Goal: Task Accomplishment & Management: Use online tool/utility

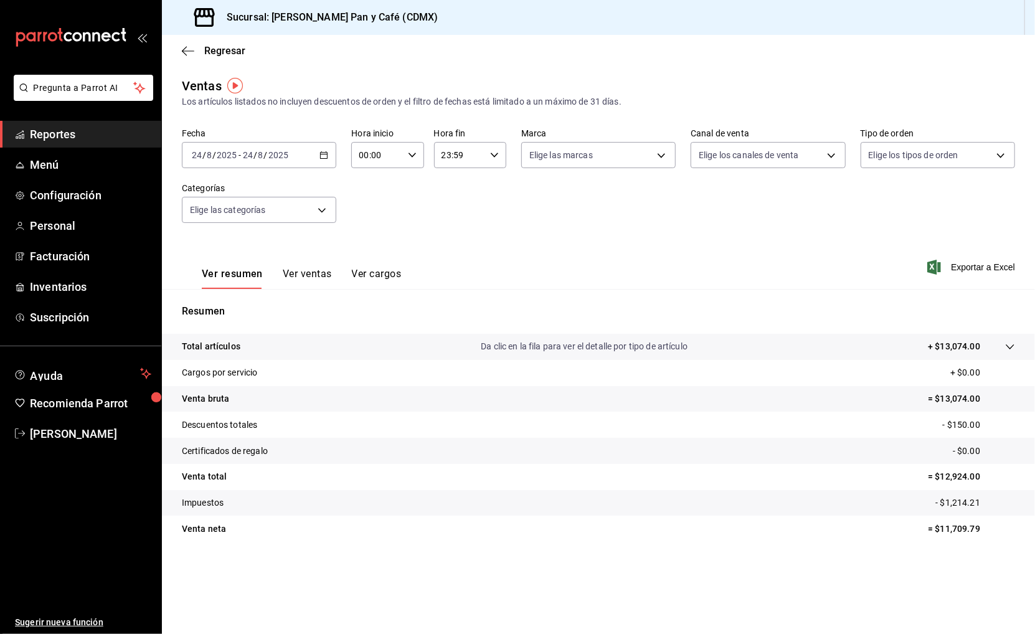
click at [291, 157] on div "[DATE] [DATE] - [DATE] [DATE]" at bounding box center [259, 155] width 154 height 26
click at [257, 219] on span "Ayer" at bounding box center [240, 220] width 97 height 13
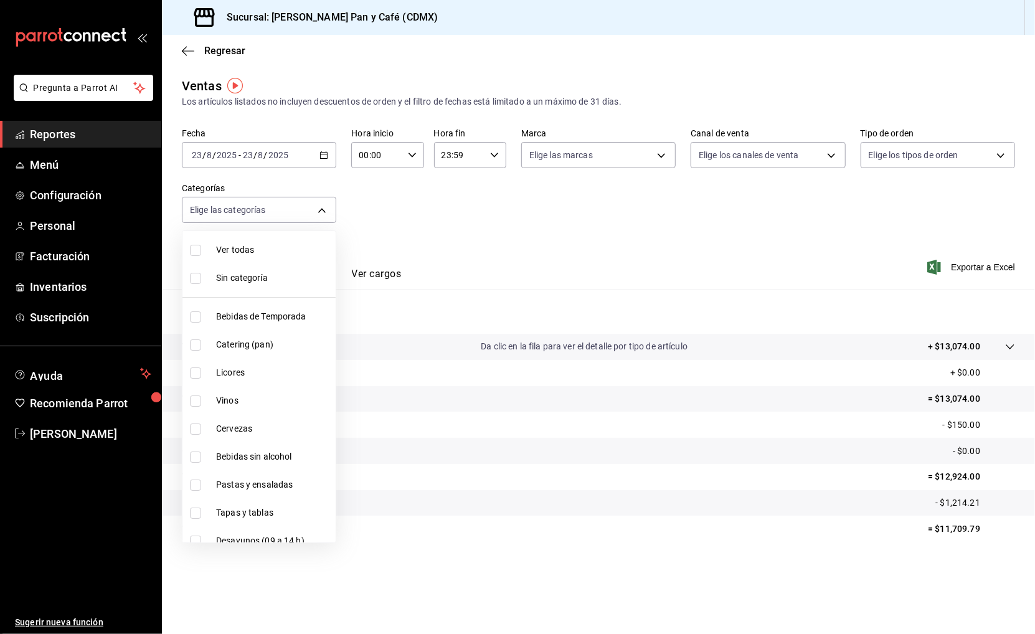
click at [257, 219] on body "Pregunta a Parrot AI Reportes Menú Configuración Personal Facturación Inventari…" at bounding box center [517, 317] width 1035 height 634
click at [747, 200] on div at bounding box center [517, 317] width 1035 height 634
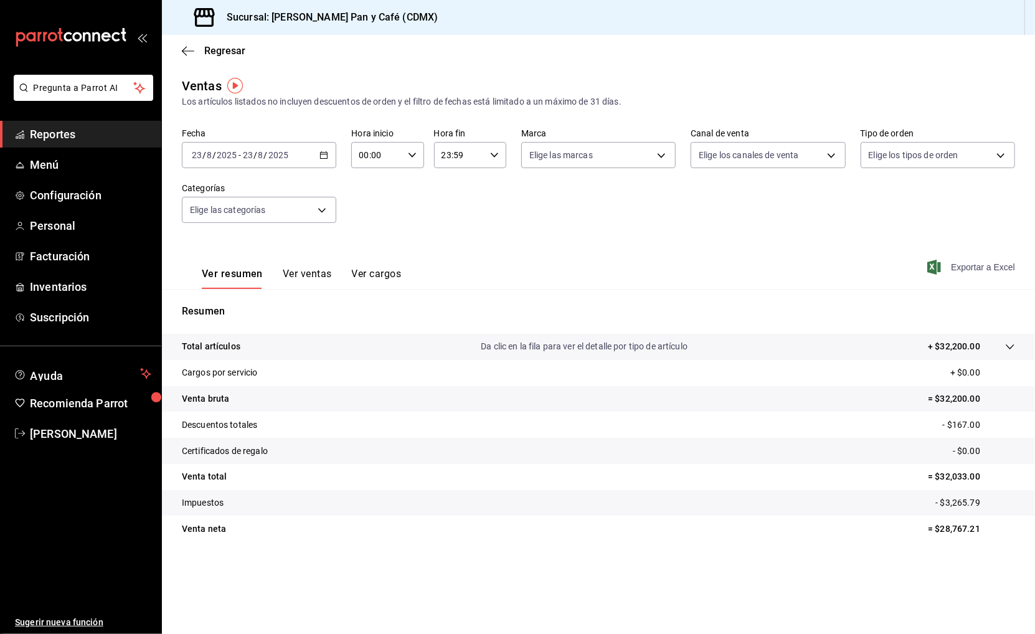
click at [972, 268] on span "Exportar a Excel" at bounding box center [972, 267] width 85 height 15
click at [235, 53] on span "Regresar" at bounding box center [224, 51] width 41 height 12
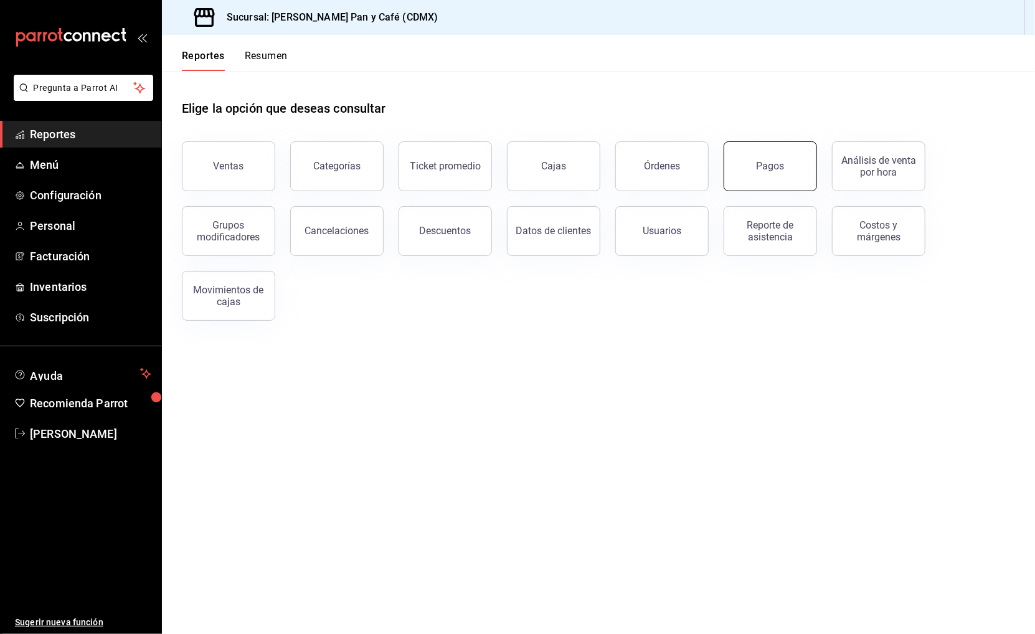
click at [757, 167] on div "Pagos" at bounding box center [770, 166] width 28 height 12
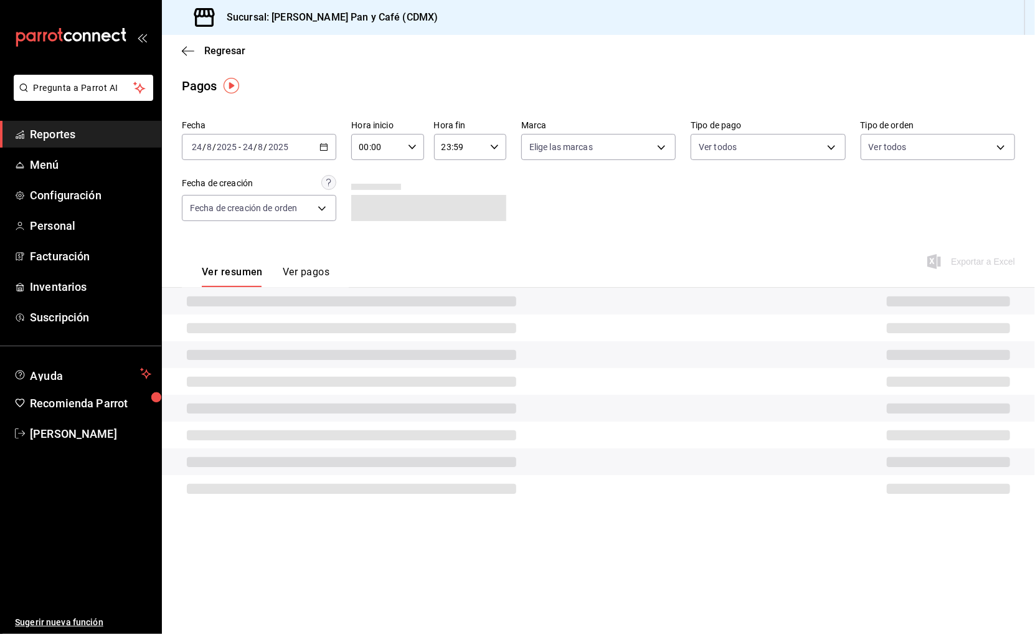
click at [280, 144] on input "2025" at bounding box center [278, 147] width 21 height 10
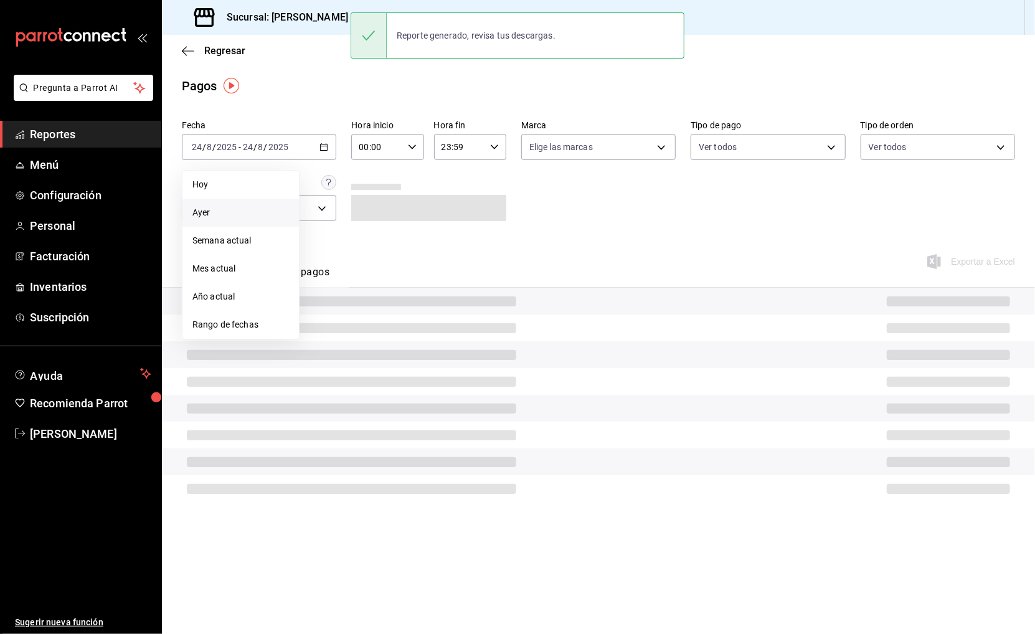
click at [244, 213] on span "Ayer" at bounding box center [240, 212] width 97 height 13
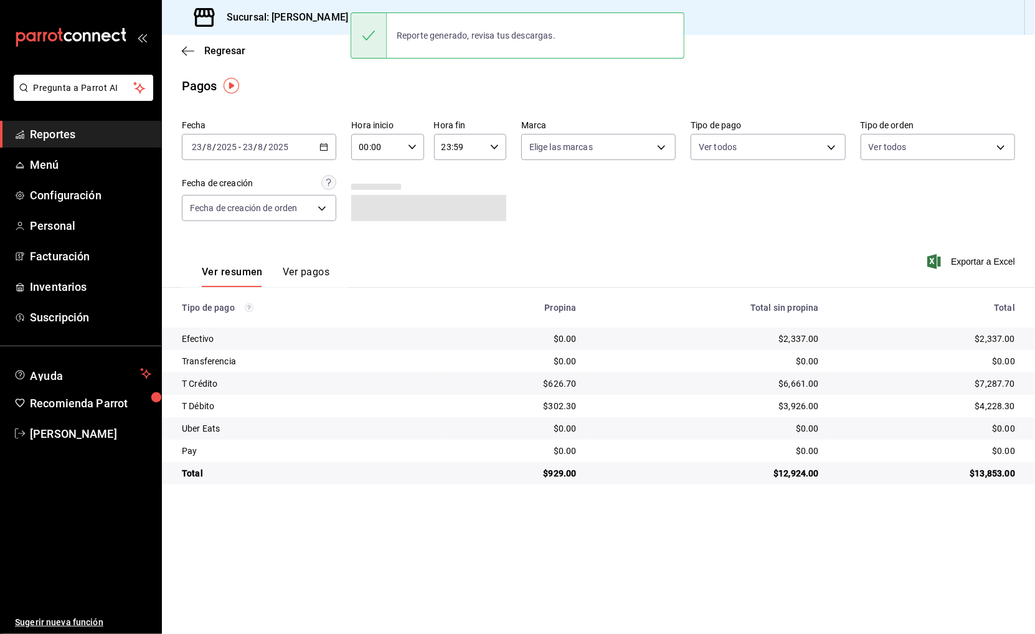
click at [322, 152] on div "[DATE] [DATE] - [DATE] [DATE]" at bounding box center [259, 147] width 154 height 26
click at [271, 209] on span "Ayer" at bounding box center [240, 212] width 97 height 13
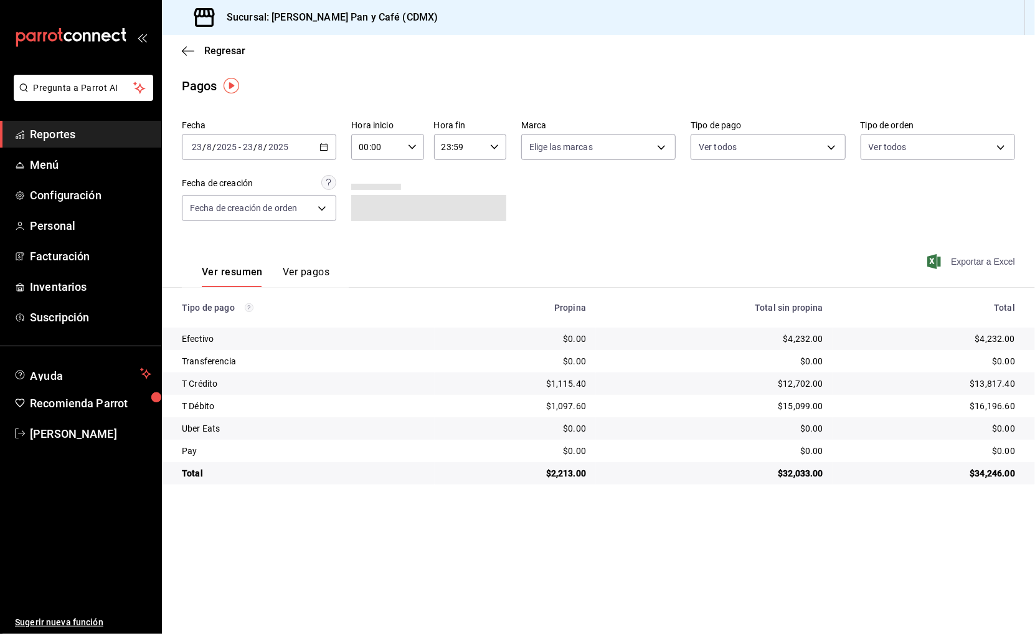
click at [980, 264] on span "Exportar a Excel" at bounding box center [972, 261] width 85 height 15
click at [993, 333] on div "$4,232.00" at bounding box center [929, 338] width 172 height 12
copy div "4,232.00"
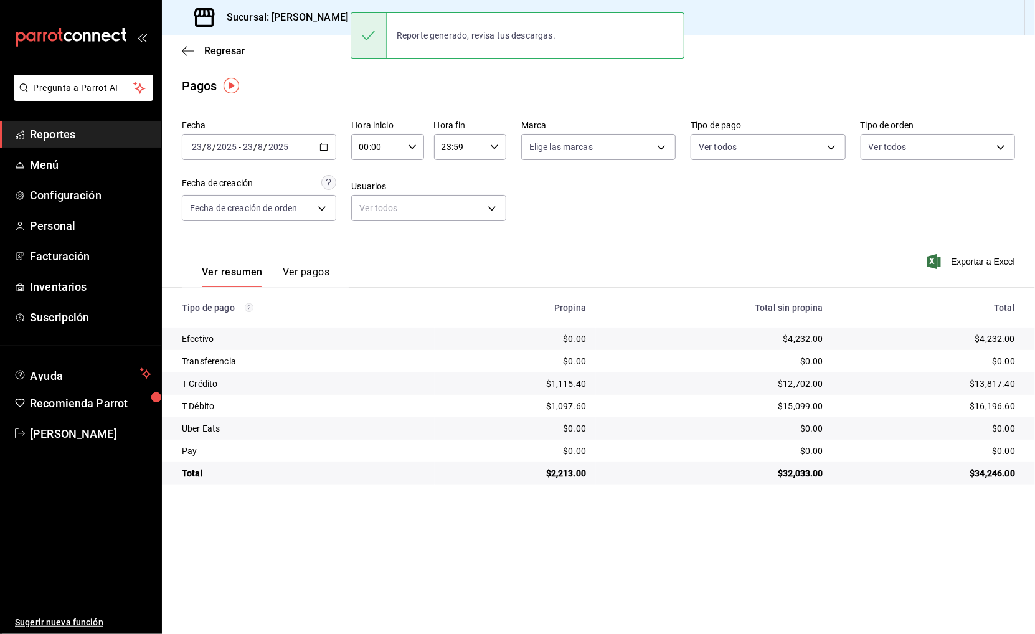
click at [570, 382] on div "$1,115.40" at bounding box center [515, 383] width 141 height 12
copy div "1,115.40"
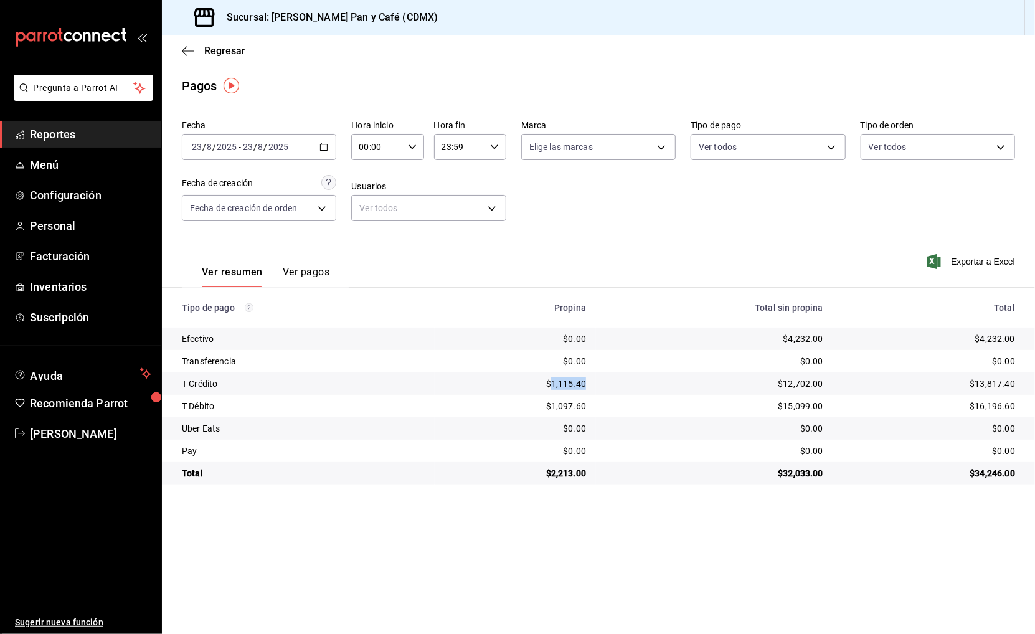
click at [542, 258] on div "Ver resumen Ver pagos Exportar a Excel" at bounding box center [598, 269] width 873 height 66
